Goal: Task Accomplishment & Management: Use online tool/utility

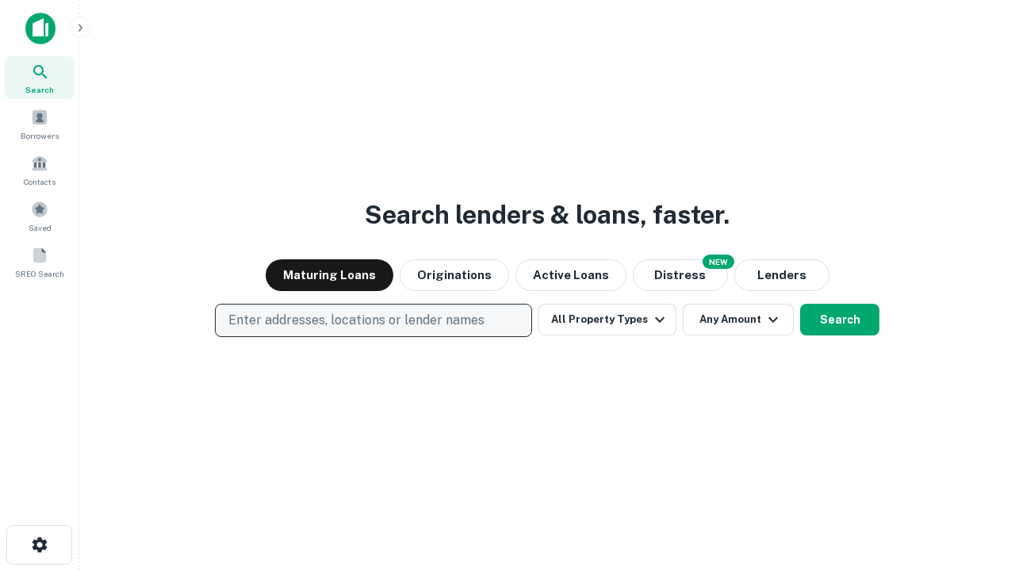
click at [373, 320] on p "Enter addresses, locations or lender names" at bounding box center [356, 320] width 256 height 19
type input "**********"
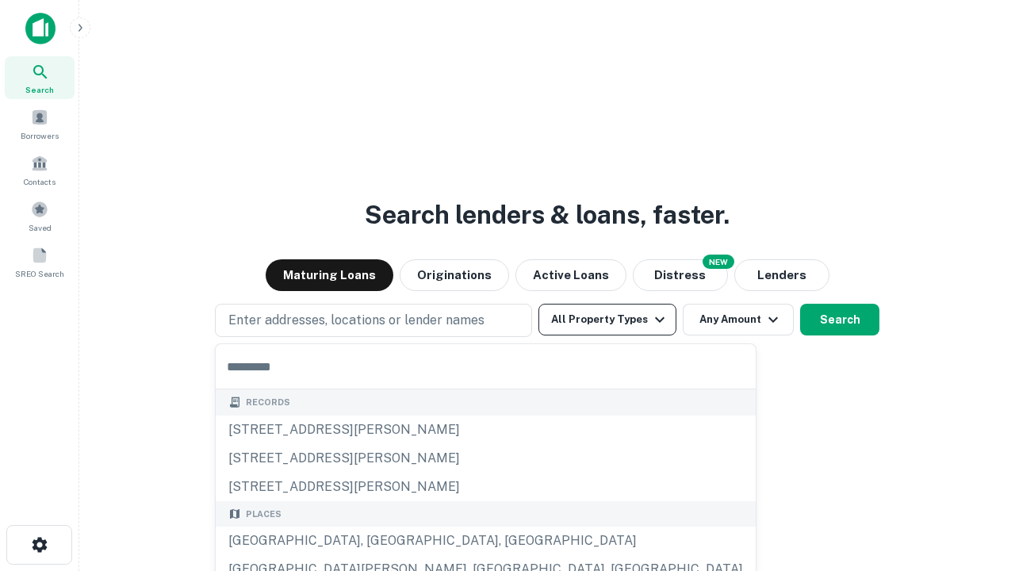
click at [607, 320] on button "All Property Types" at bounding box center [607, 320] width 138 height 32
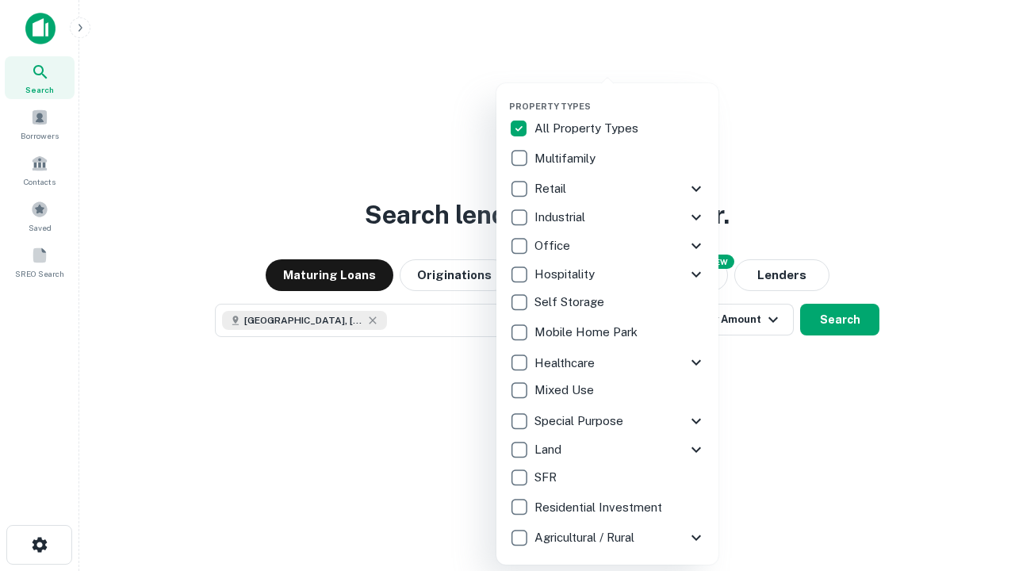
click at [620, 96] on button "button" at bounding box center [620, 96] width 222 height 1
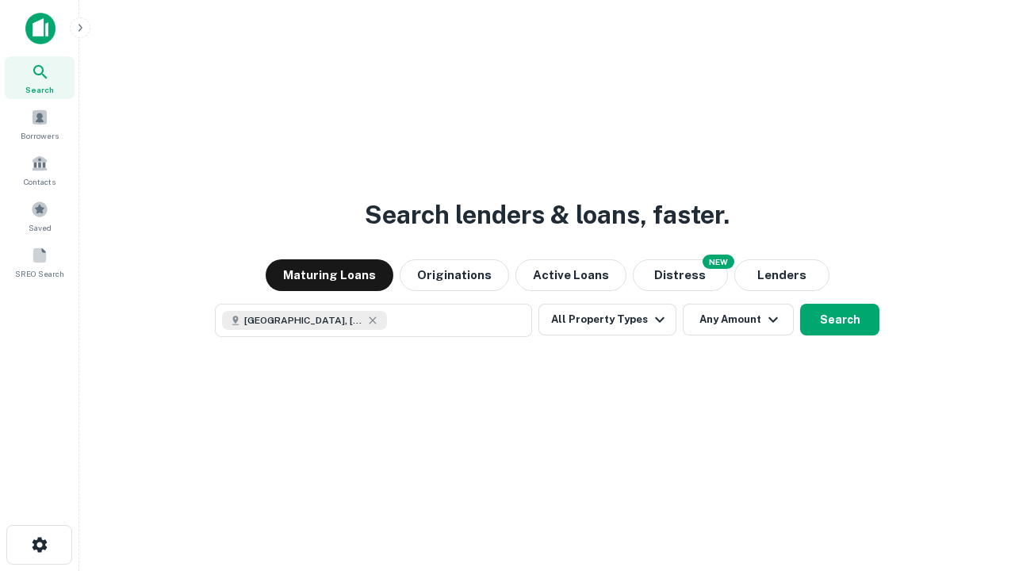
scroll to position [25, 0]
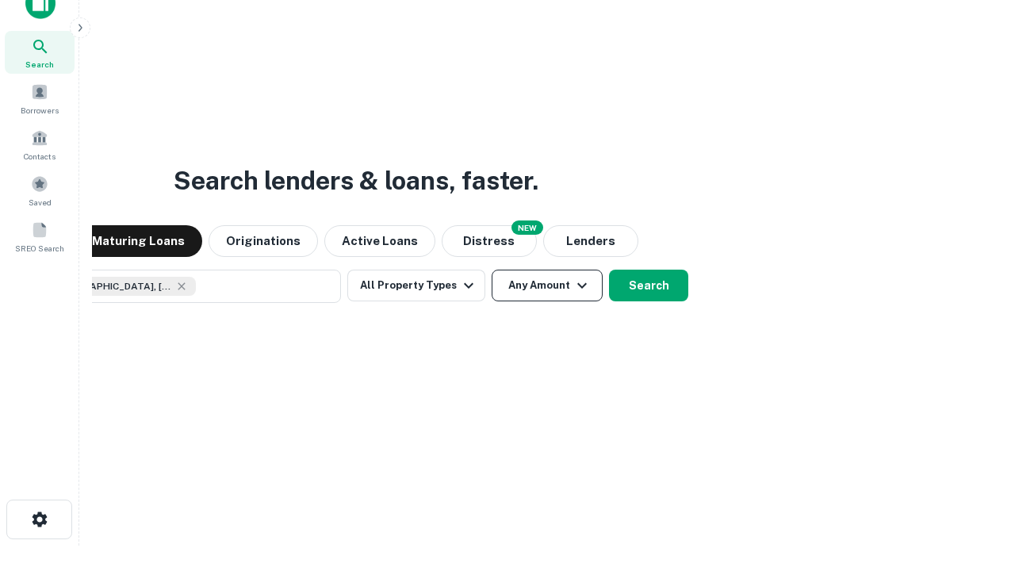
click at [492, 270] on button "Any Amount" at bounding box center [547, 286] width 111 height 32
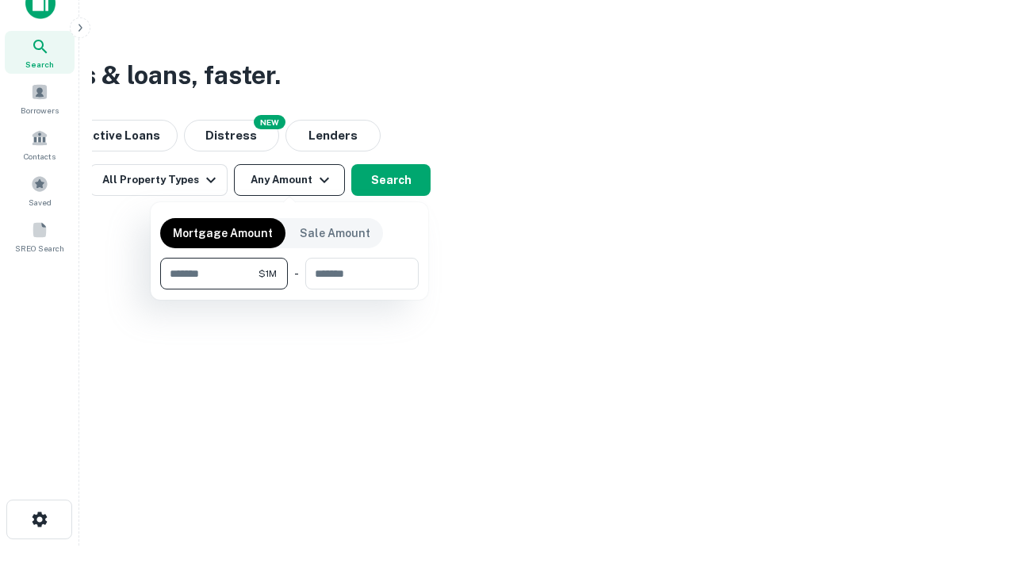
type input "*******"
click at [289, 289] on button "button" at bounding box center [289, 289] width 259 height 1
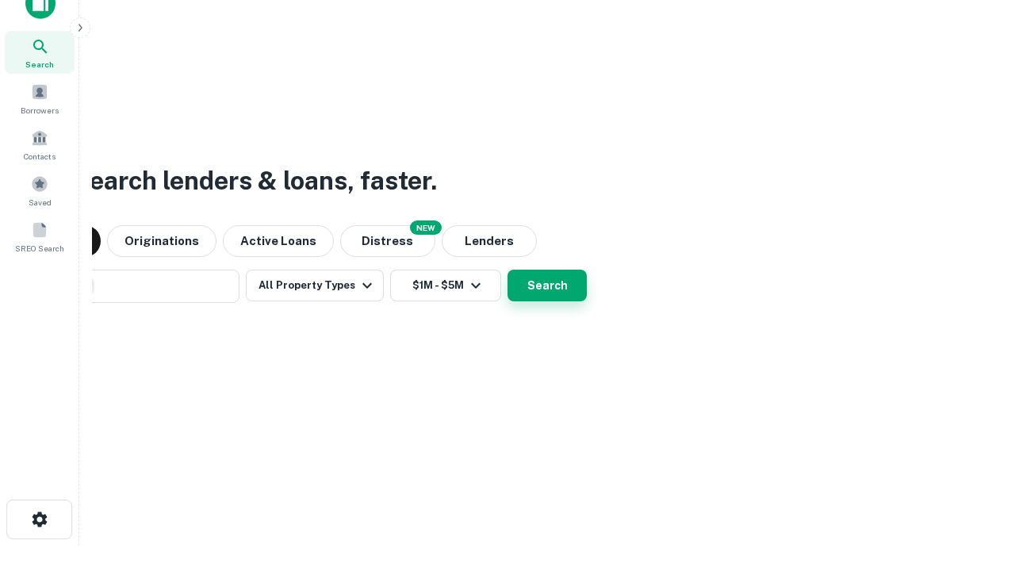
click at [507, 270] on button "Search" at bounding box center [546, 286] width 79 height 32
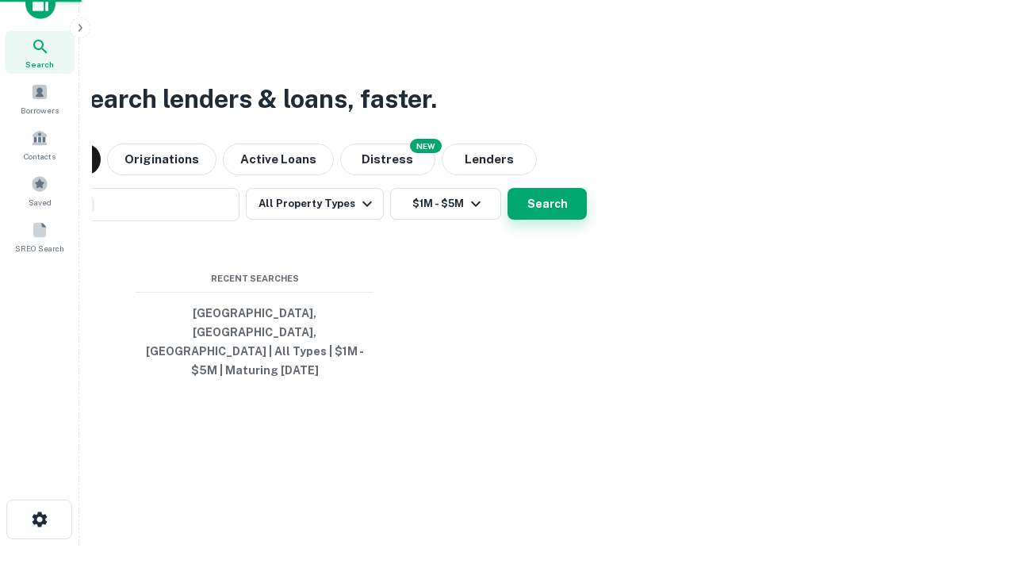
scroll to position [52, 449]
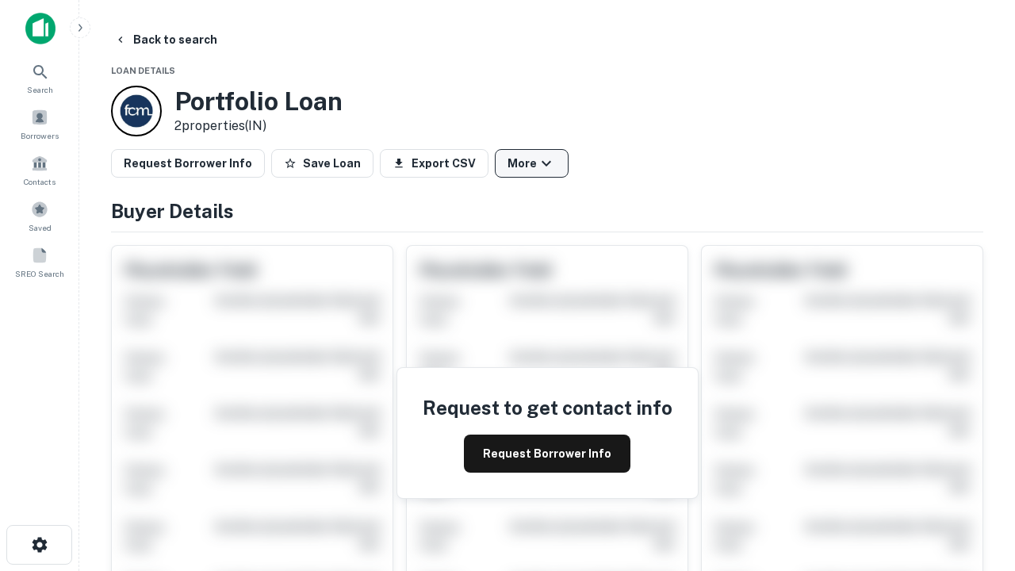
click at [531, 163] on button "More" at bounding box center [532, 163] width 74 height 29
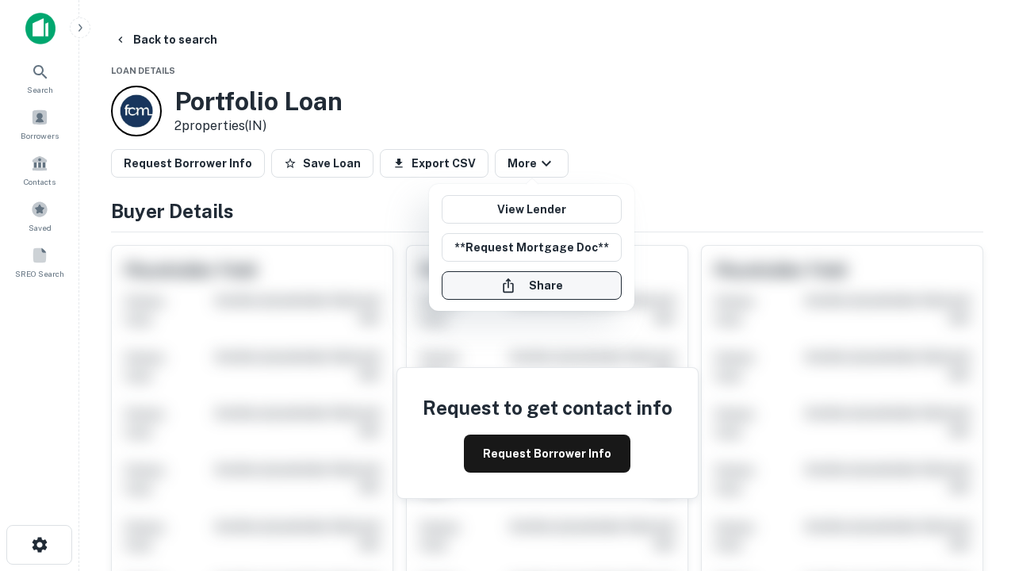
click at [531, 285] on button "Share" at bounding box center [532, 285] width 180 height 29
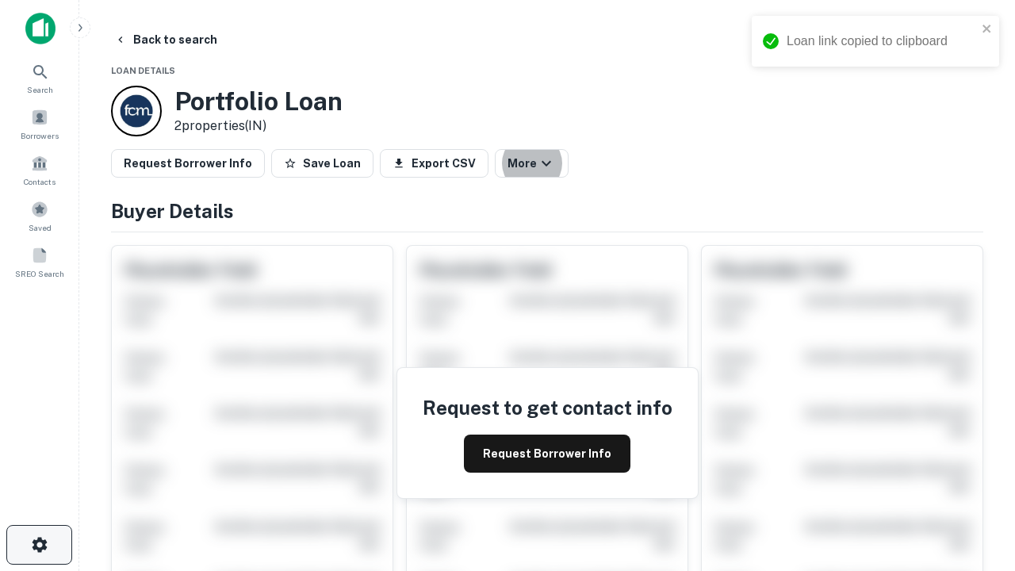
click at [39, 545] on icon "button" at bounding box center [39, 544] width 19 height 19
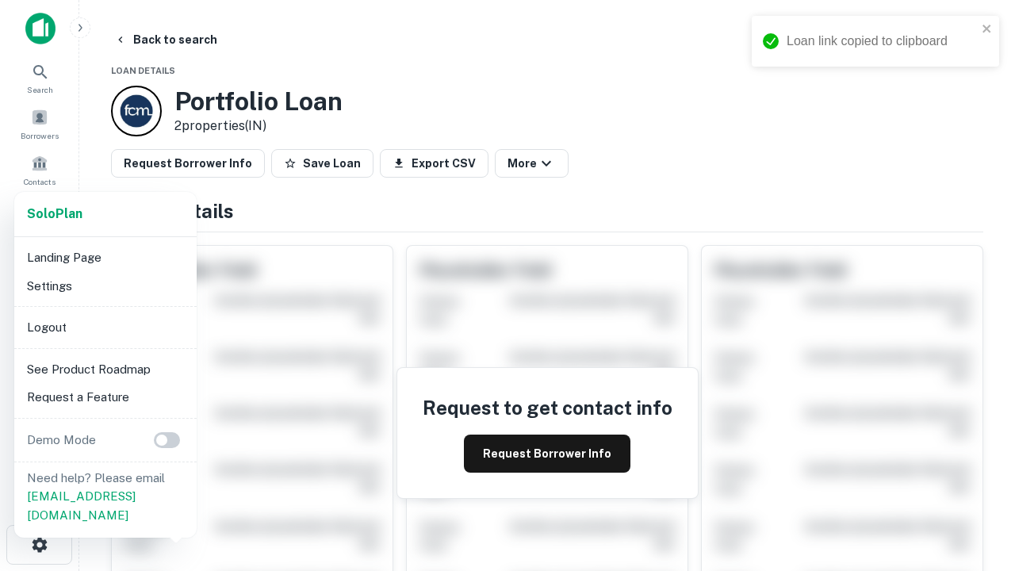
click at [105, 327] on li "Logout" at bounding box center [106, 327] width 170 height 29
